Goal: Task Accomplishment & Management: Use online tool/utility

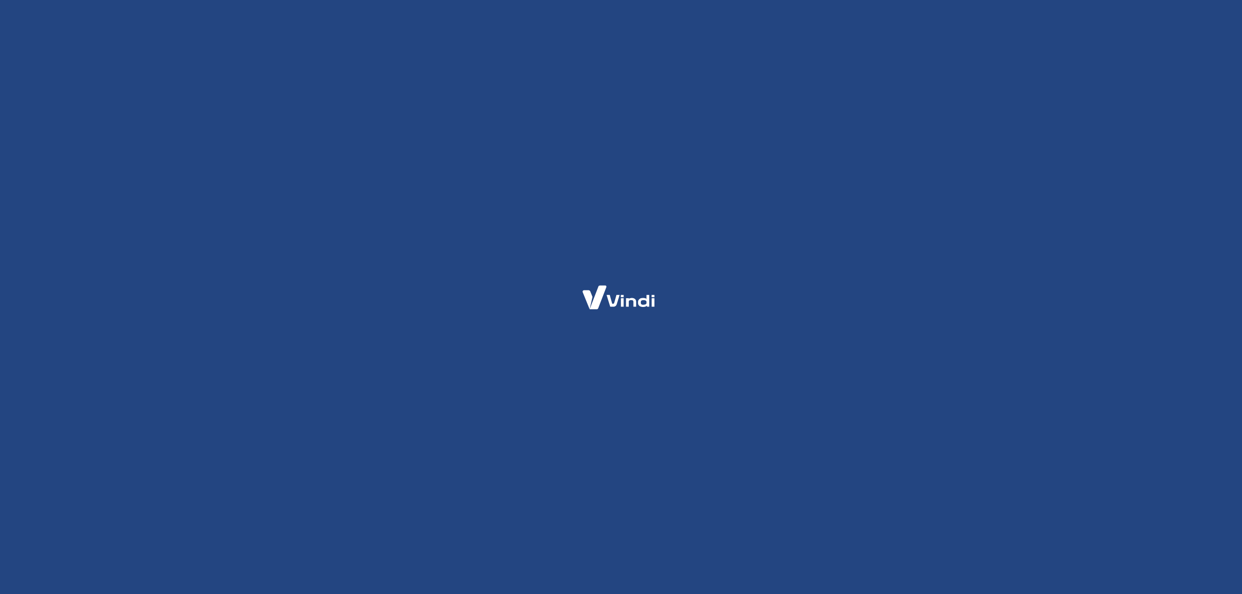
click at [602, 130] on div at bounding box center [621, 297] width 1242 height 594
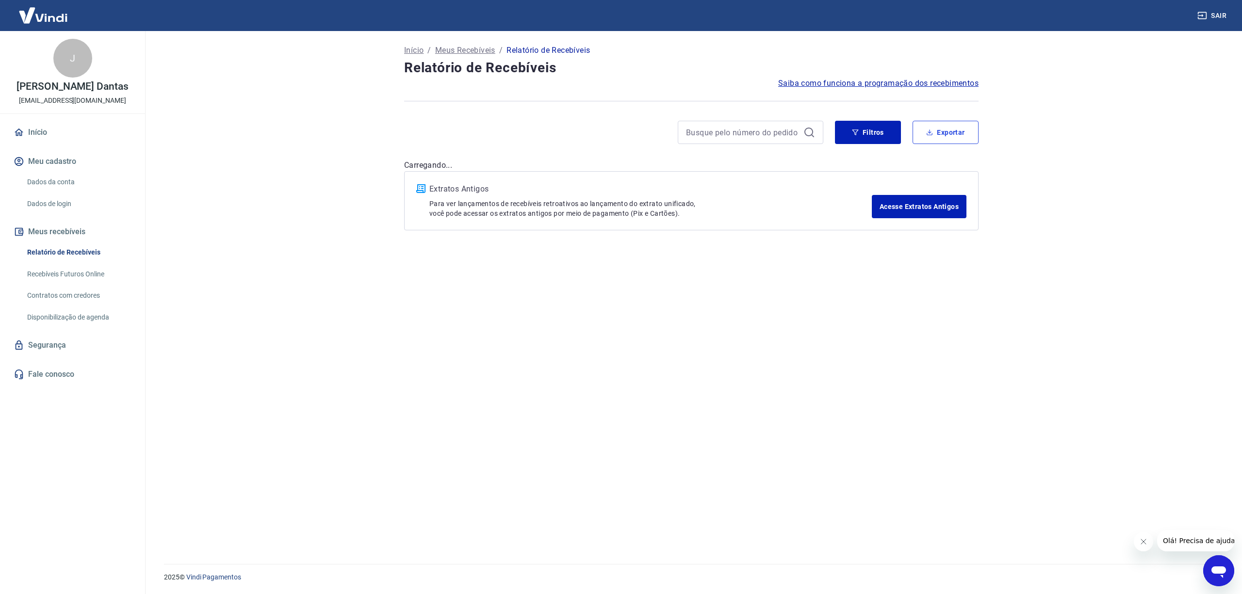
click at [931, 134] on button "Exportar" at bounding box center [945, 132] width 66 height 23
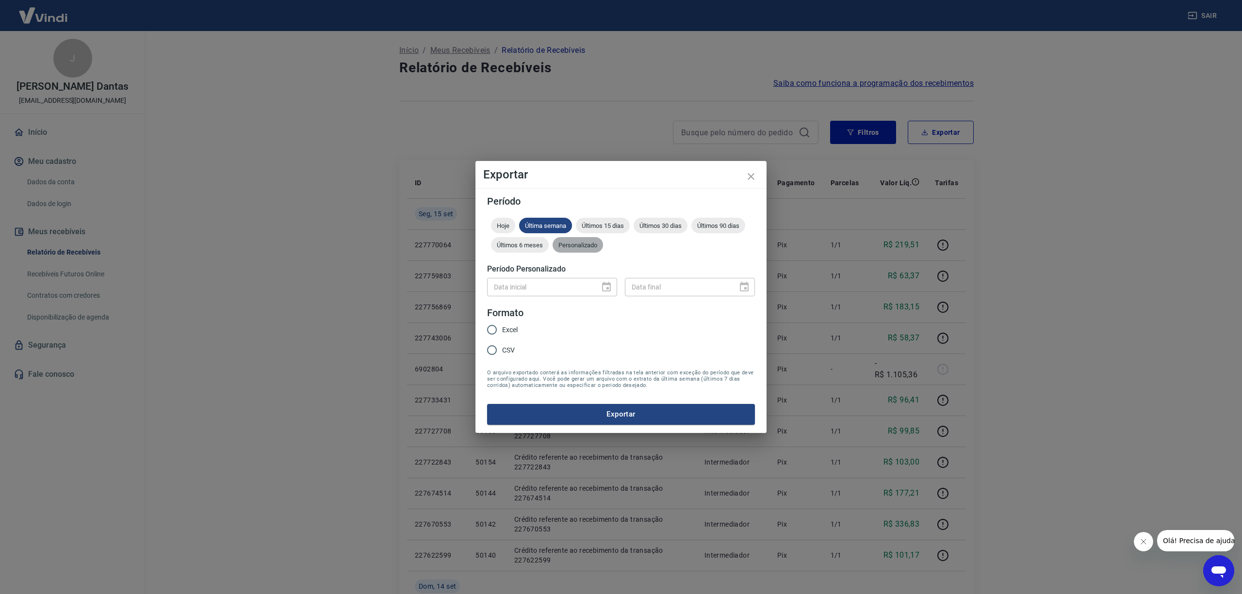
click at [578, 245] on span "Personalizado" at bounding box center [577, 245] width 50 height 7
drag, startPoint x: 489, startPoint y: 328, endPoint x: 510, endPoint y: 329, distance: 21.3
click at [489, 328] on input "Excel" at bounding box center [492, 330] width 20 height 20
radio input "true"
click at [609, 284] on icon "Choose date" at bounding box center [606, 287] width 9 height 10
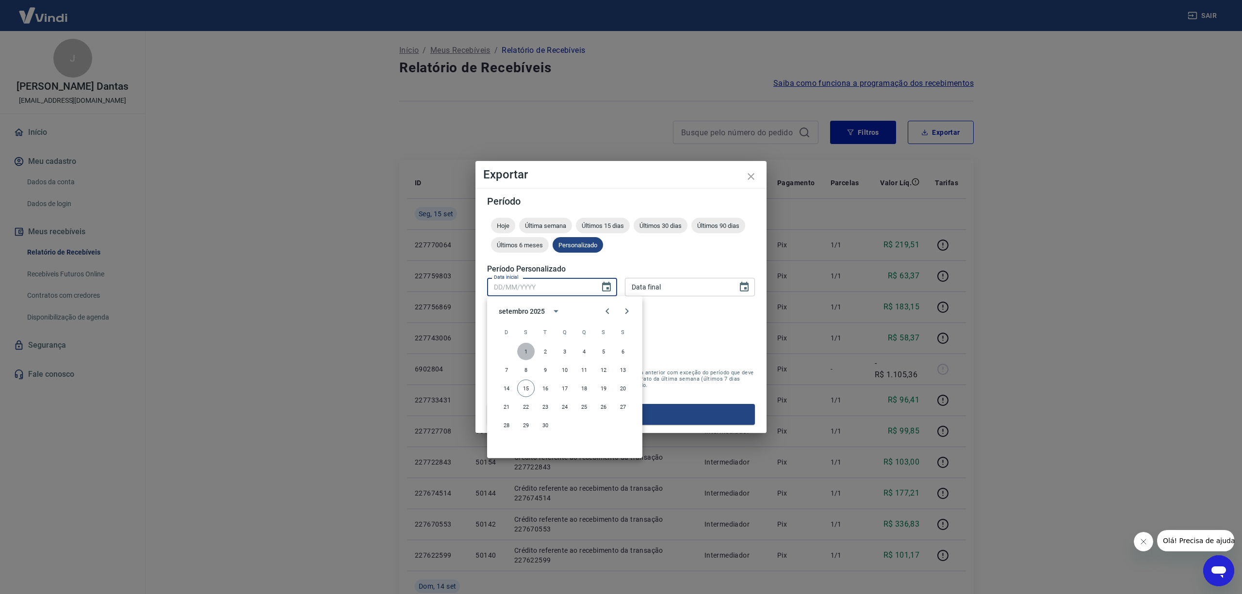
click at [527, 346] on button "1" at bounding box center [525, 351] width 17 height 17
type input "[DATE]"
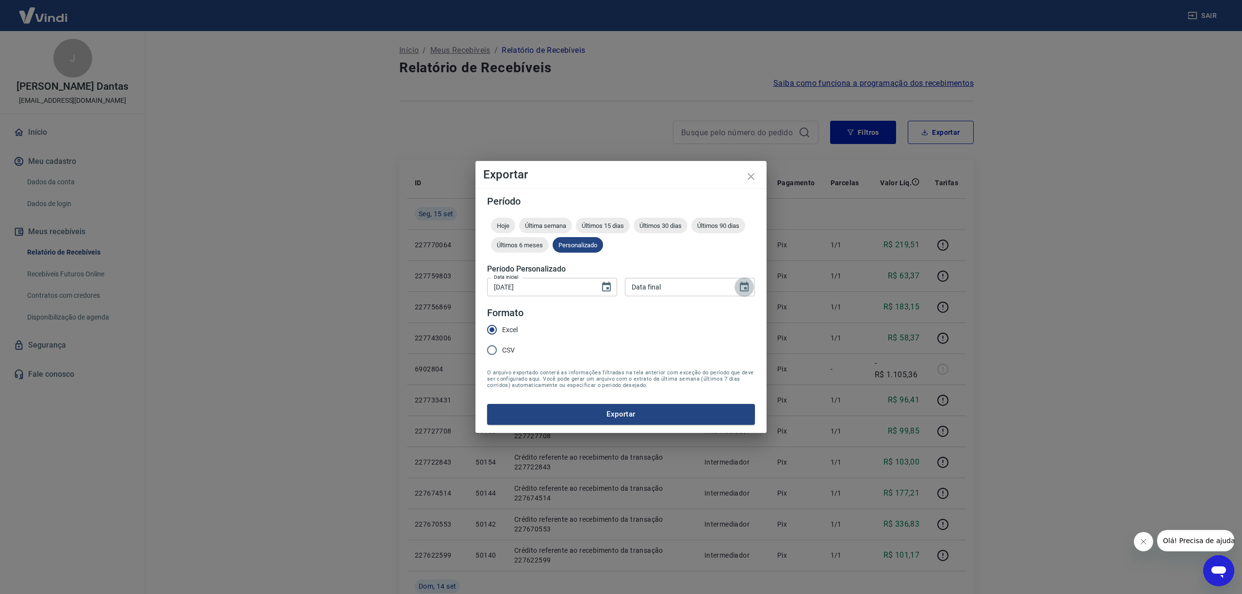
click at [746, 284] on icon "Choose date" at bounding box center [744, 287] width 9 height 10
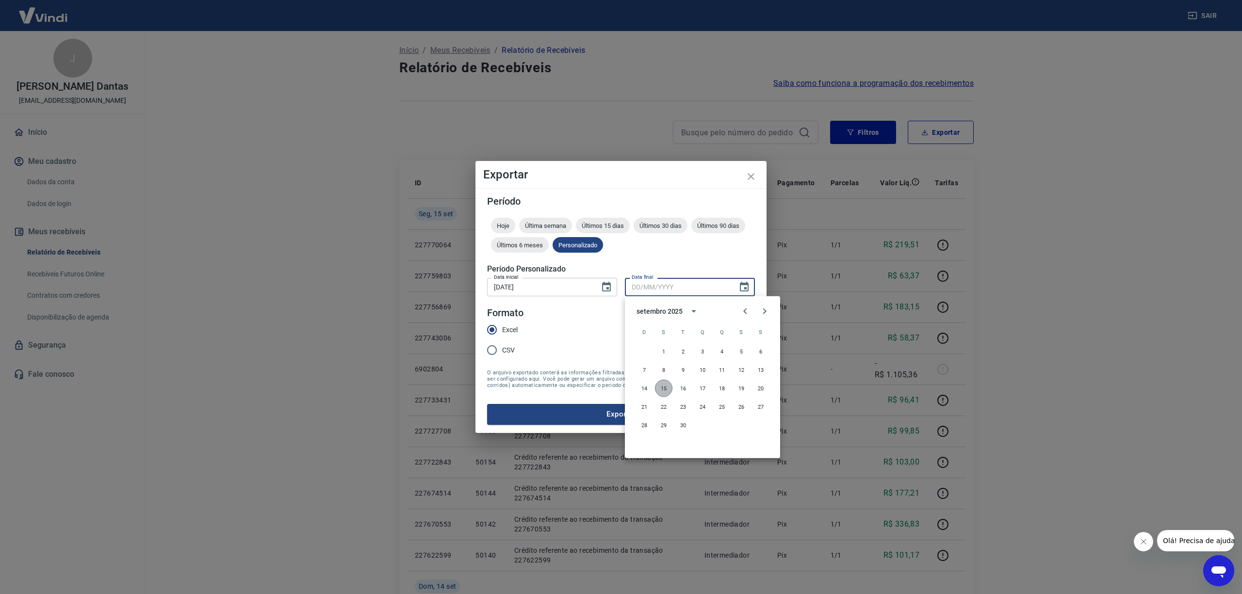
click at [664, 387] on button "15" at bounding box center [663, 388] width 17 height 17
type input "[DATE]"
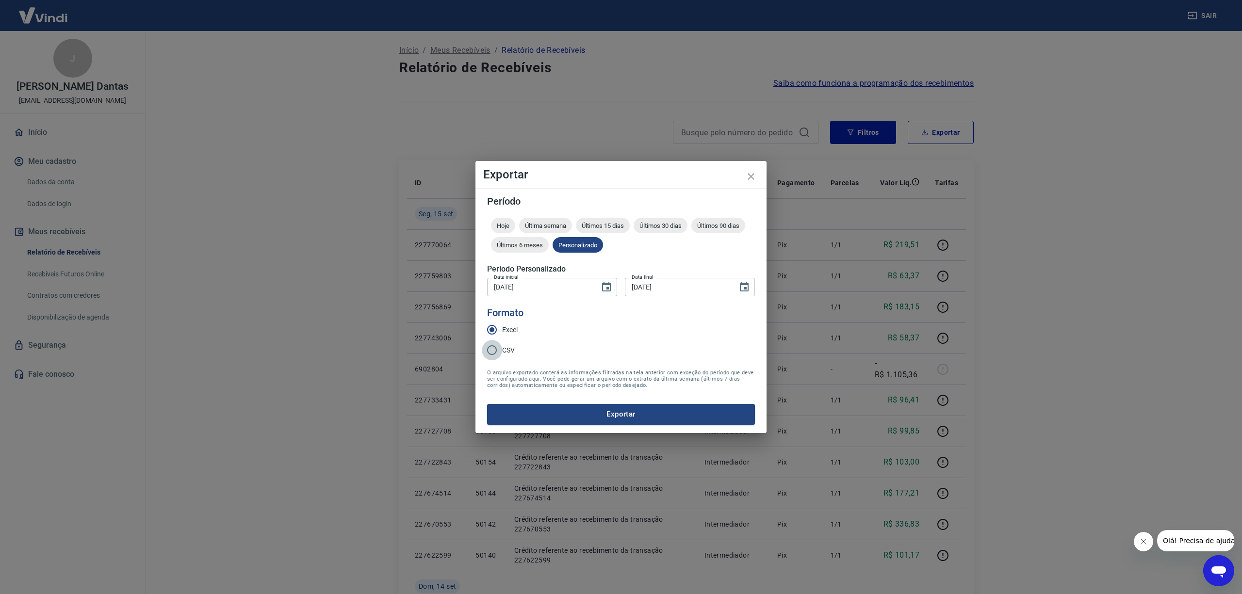
click at [496, 348] on input "CSV" at bounding box center [492, 350] width 20 height 20
radio input "true"
click at [636, 416] on button "Exportar" at bounding box center [621, 414] width 268 height 20
